Goal: Information Seeking & Learning: Learn about a topic

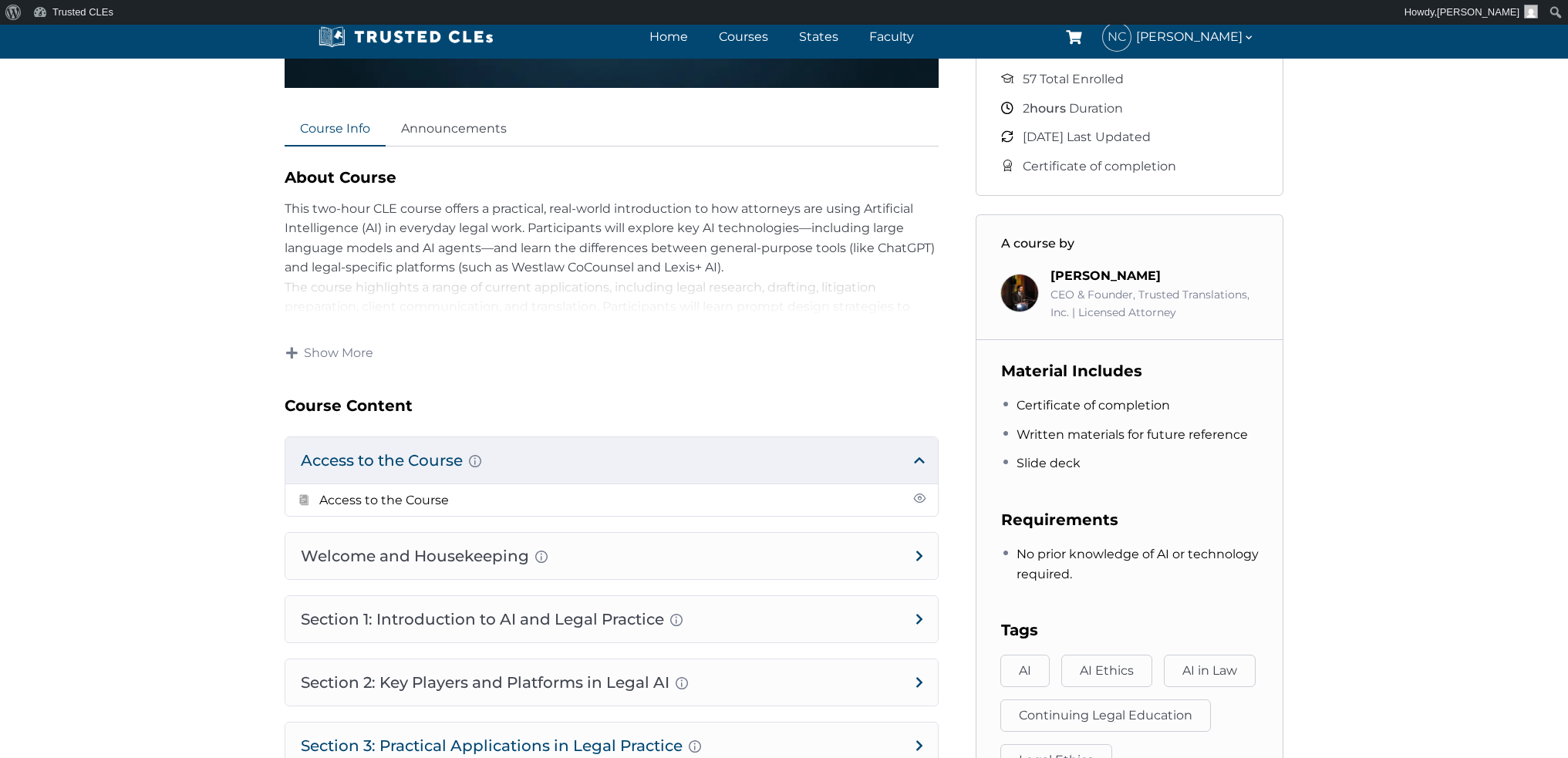
scroll to position [617, 0]
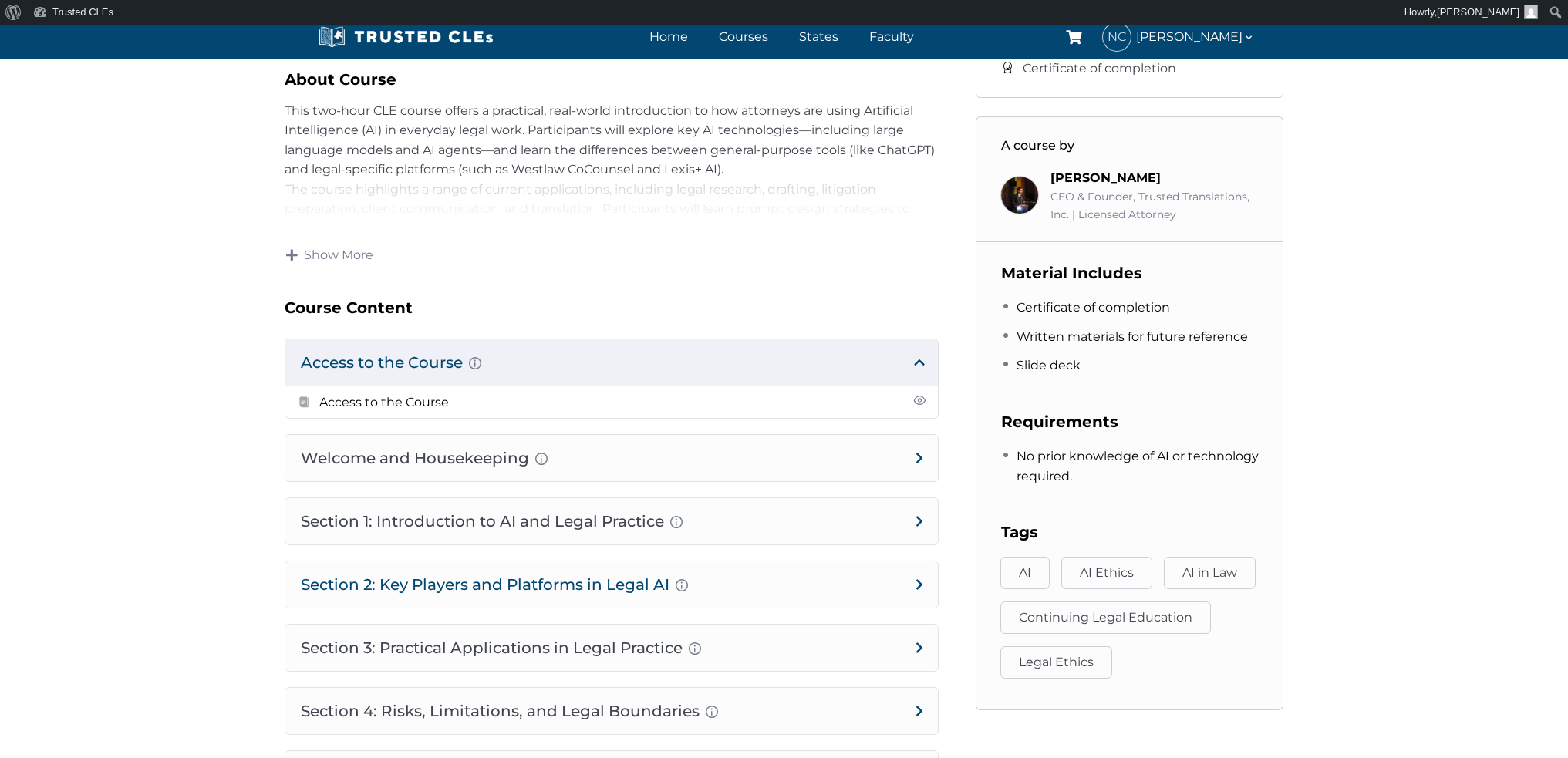
click at [923, 579] on h4 "Section 2: Key Players and Platforms in Legal AI Overview of Popular Generative…" at bounding box center [611, 584] width 653 height 46
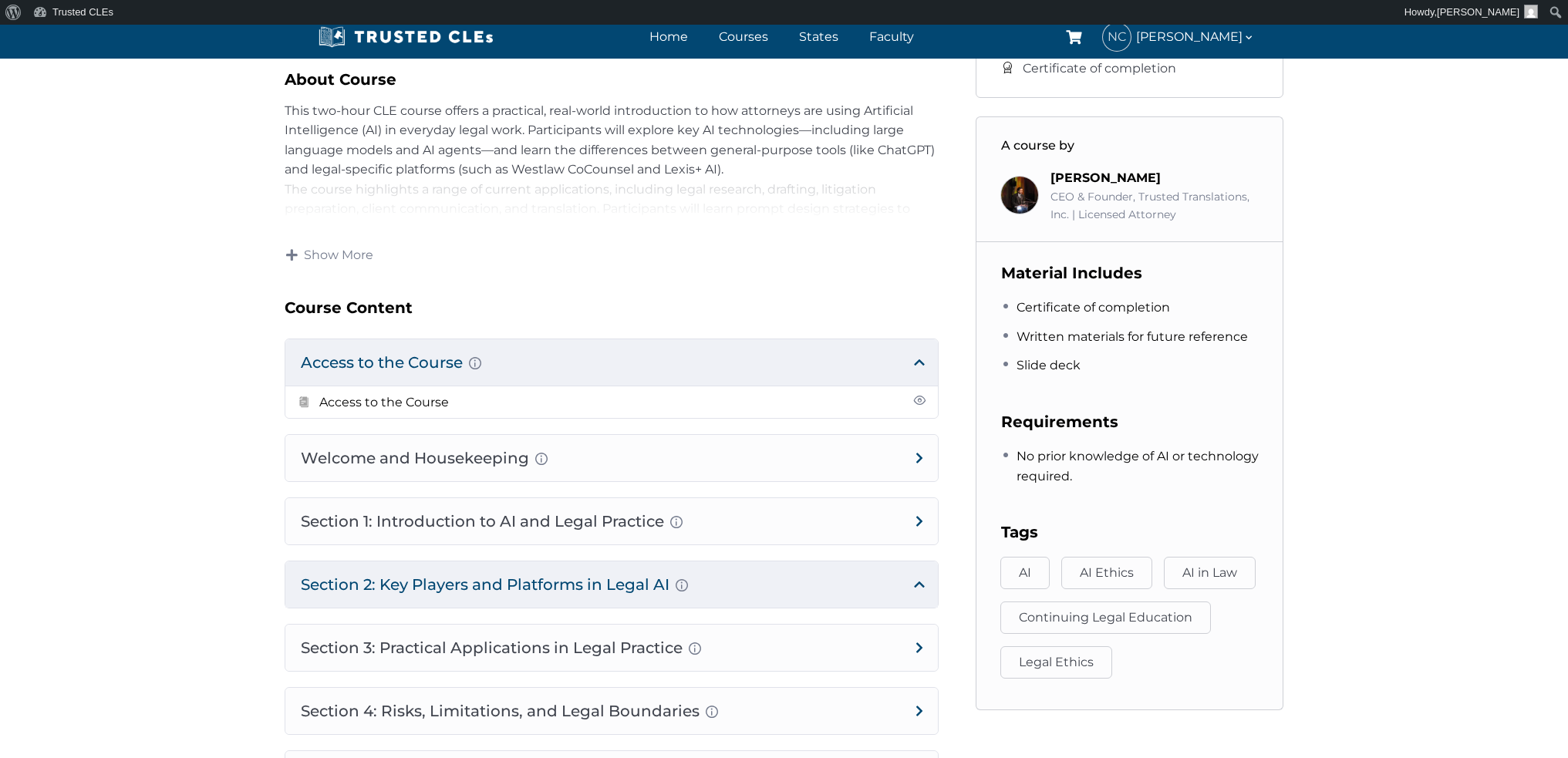
click at [919, 581] on h4 "Section 2: Key Players and Platforms in Legal AI Overview of Popular Generative…" at bounding box center [611, 584] width 653 height 46
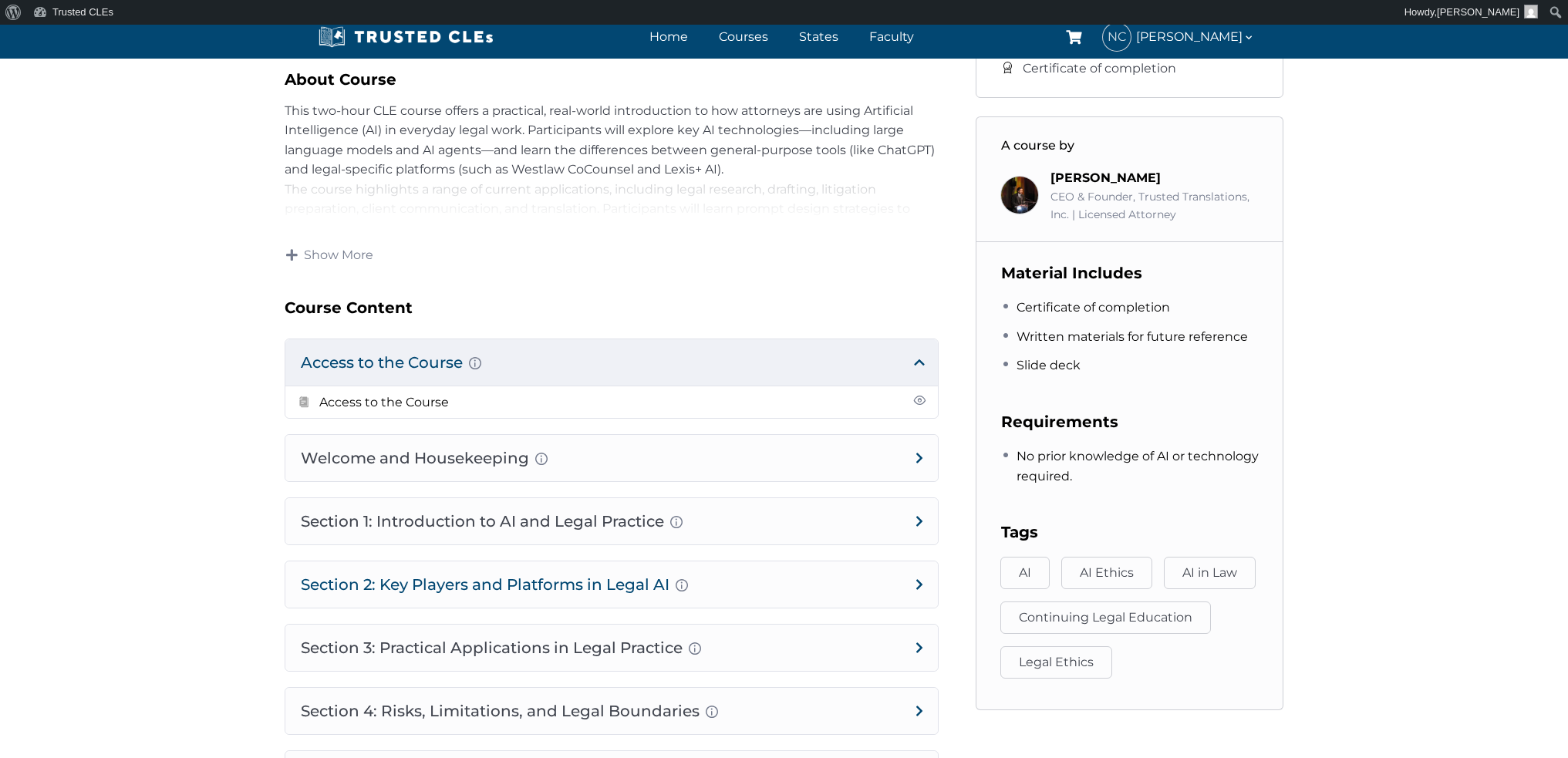
click at [914, 585] on h4 "Section 2: Key Players and Platforms in Legal AI Overview of Popular Generative…" at bounding box center [611, 584] width 653 height 46
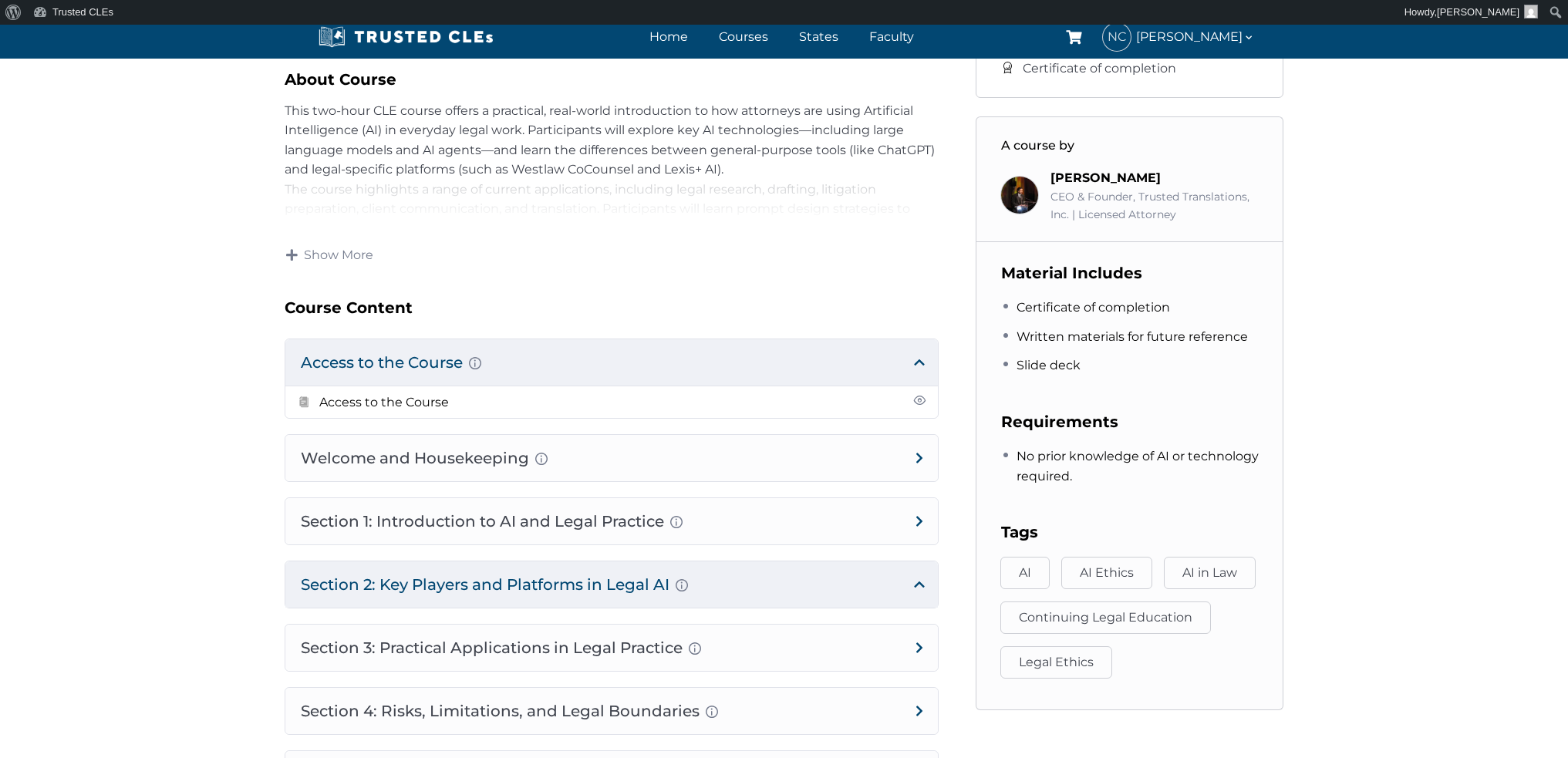
click at [913, 586] on h4 "Section 2: Key Players and Platforms in Legal AI Overview of Popular Generative…" at bounding box center [611, 584] width 653 height 46
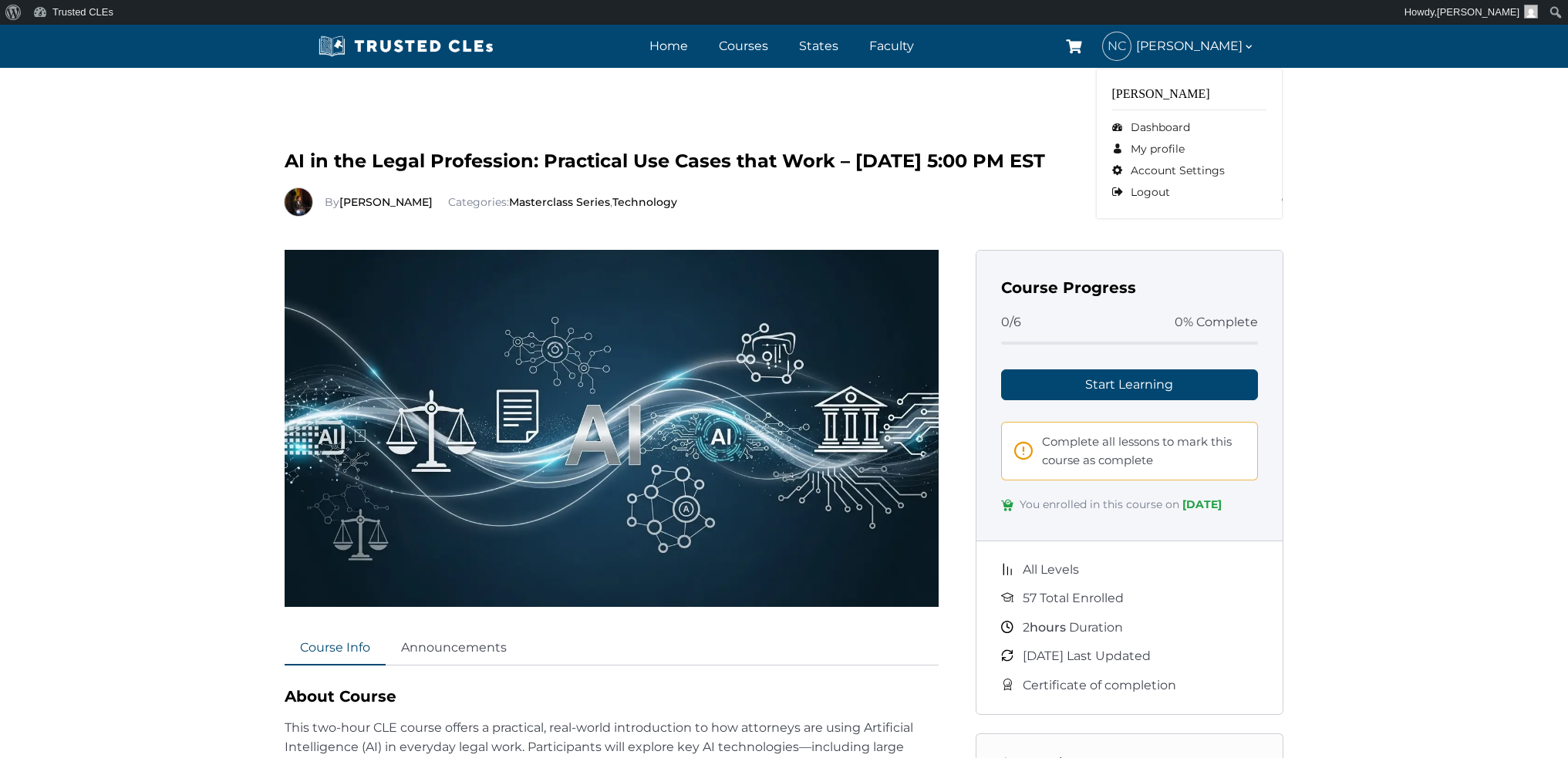
click at [1249, 45] on icon at bounding box center [1248, 46] width 13 height 13
click at [728, 213] on div "By Richard Estevez Categories: Masterclass Series , Technology" at bounding box center [705, 202] width 841 height 28
click at [720, 48] on link "Courses" at bounding box center [743, 45] width 57 height 23
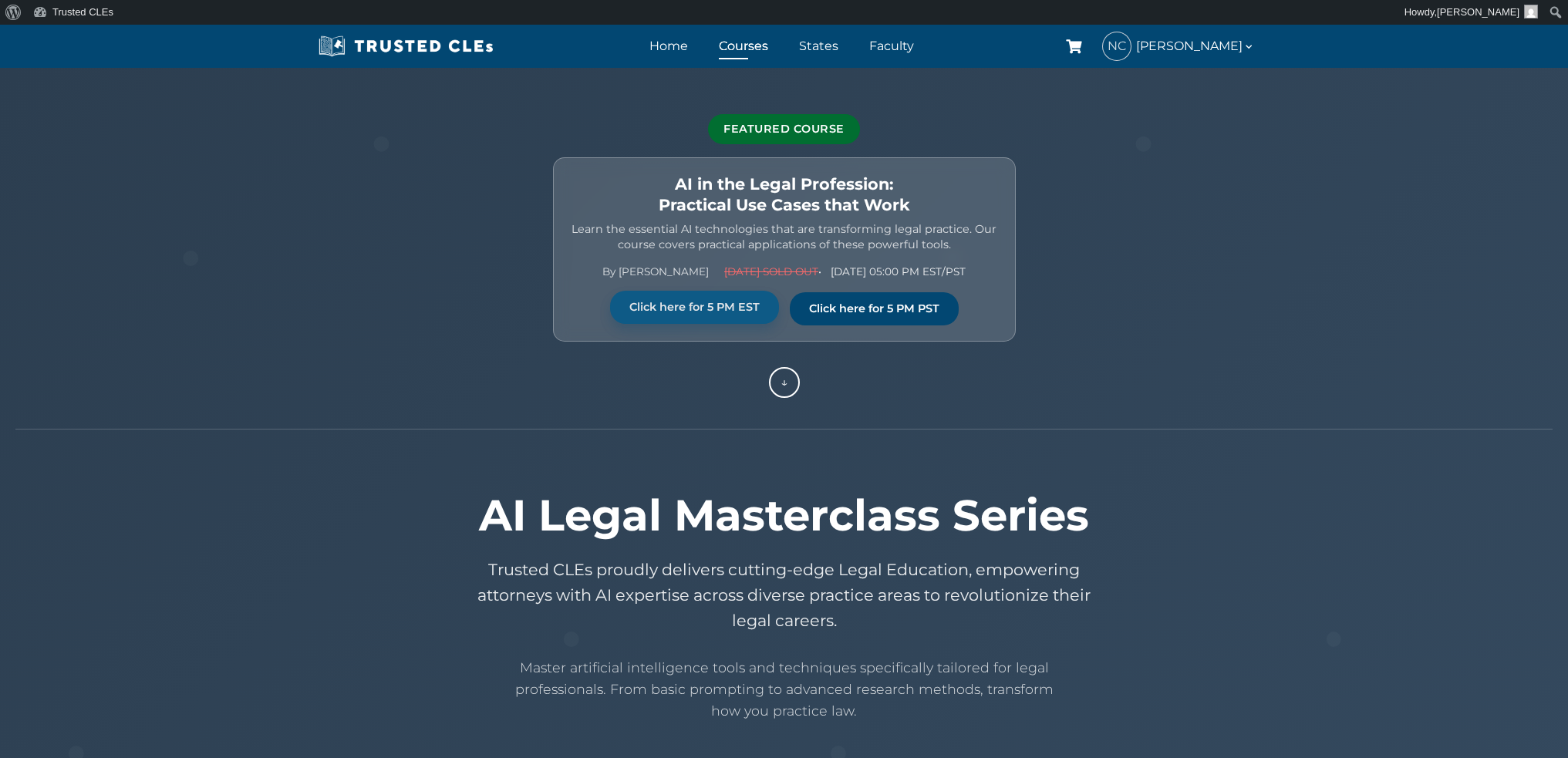
click at [714, 298] on link "Click here for 5 PM EST" at bounding box center [695, 307] width 169 height 33
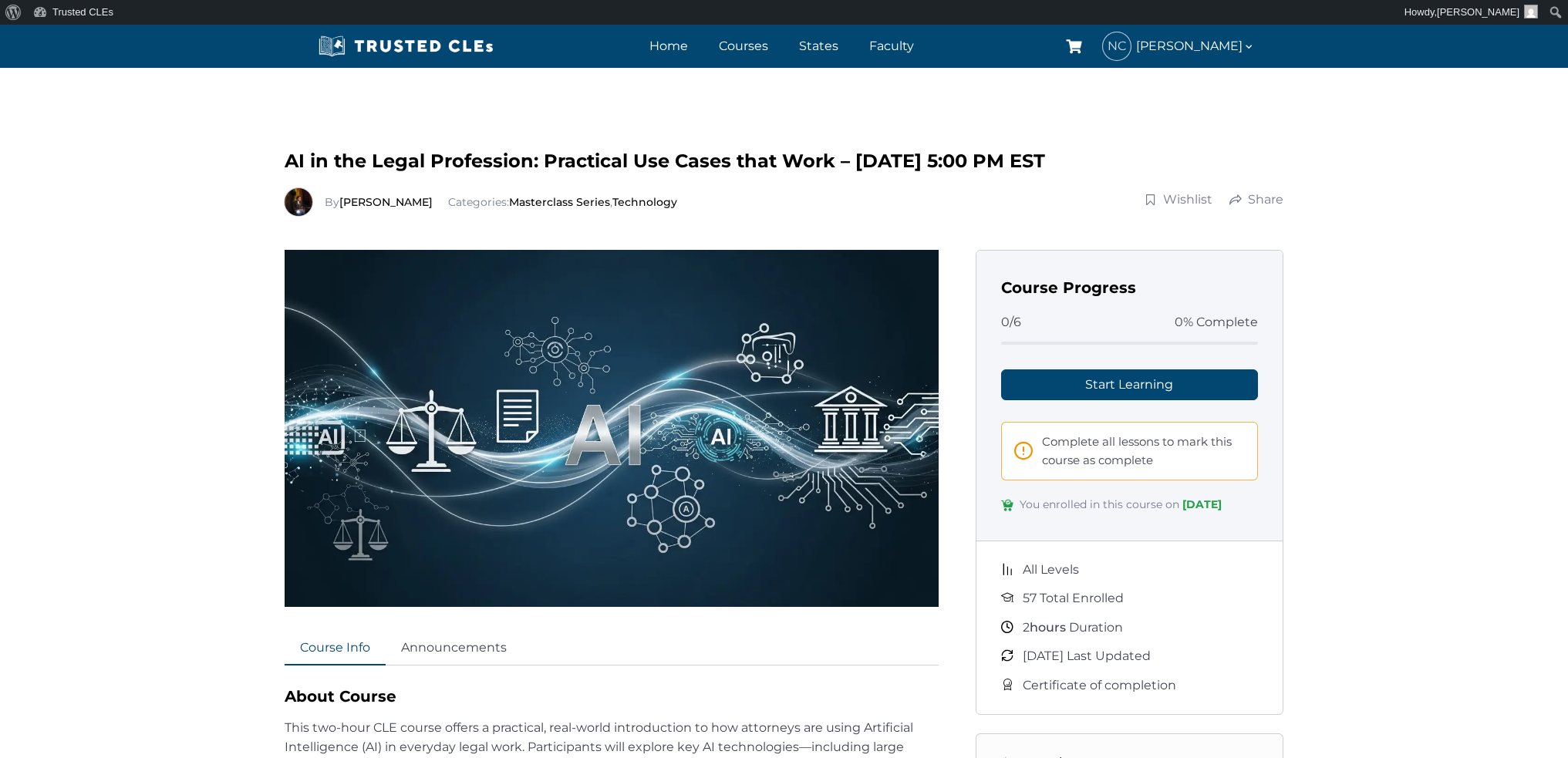
click at [634, 432] on img at bounding box center [611, 428] width 654 height 357
click at [1164, 378] on link "Start Learning" at bounding box center [1130, 384] width 258 height 31
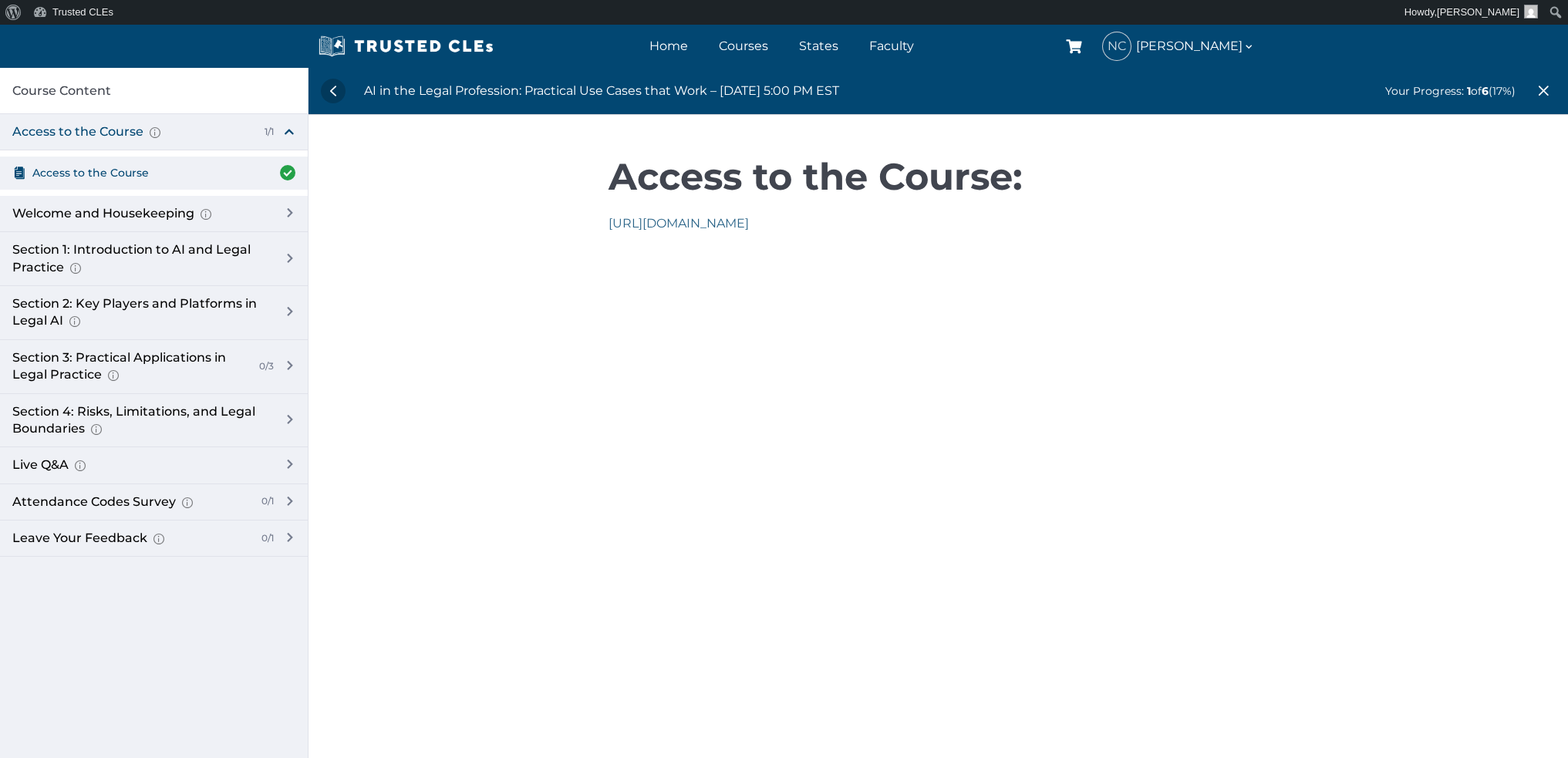
click at [739, 222] on link "[URL][DOMAIN_NAME]" at bounding box center [678, 222] width 141 height 15
